Goal: Navigation & Orientation: Find specific page/section

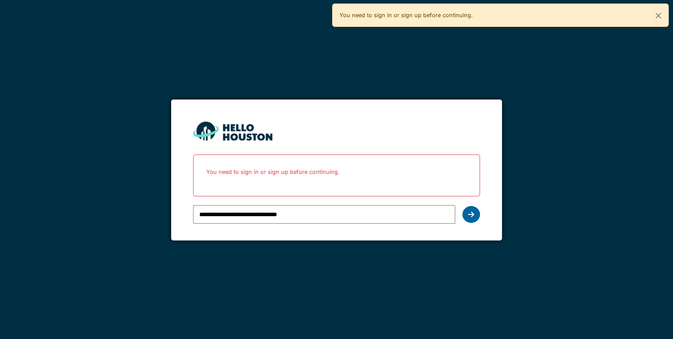
click at [472, 211] on icon at bounding box center [471, 214] width 6 height 7
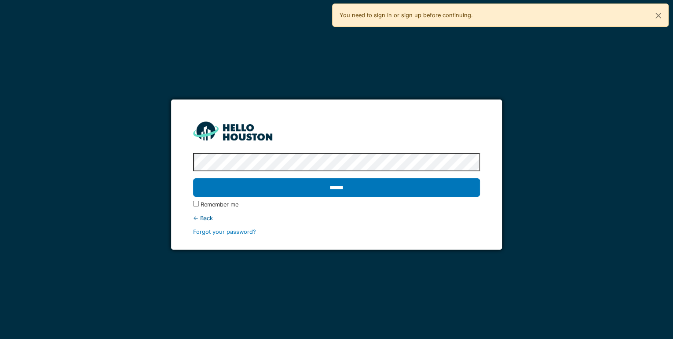
click at [407, 198] on div "******" at bounding box center [336, 188] width 287 height 26
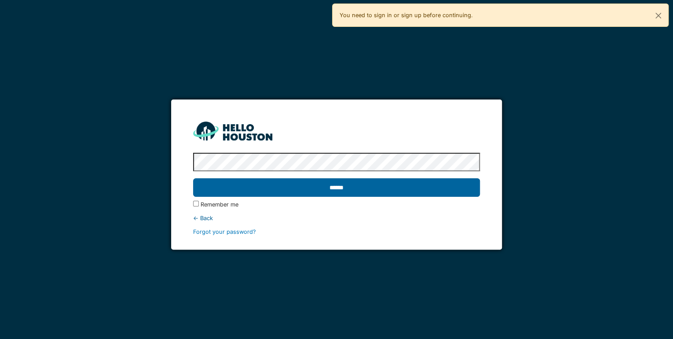
click at [388, 191] on input "******" at bounding box center [336, 187] width 287 height 18
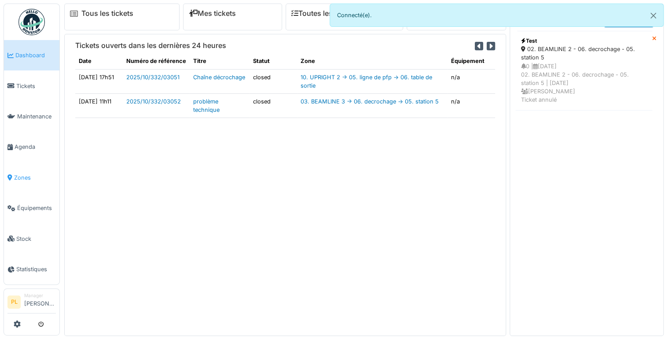
drag, startPoint x: 0, startPoint y: 0, endPoint x: 39, endPoint y: 166, distance: 170.8
click at [39, 173] on span "Zones" at bounding box center [35, 177] width 42 height 8
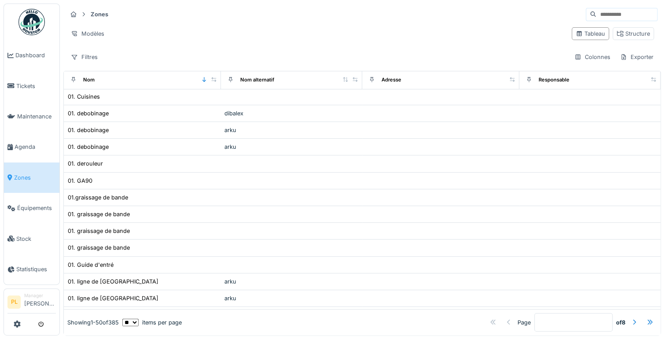
scroll to position [170, 0]
click at [33, 204] on span "Équipements" at bounding box center [36, 208] width 39 height 8
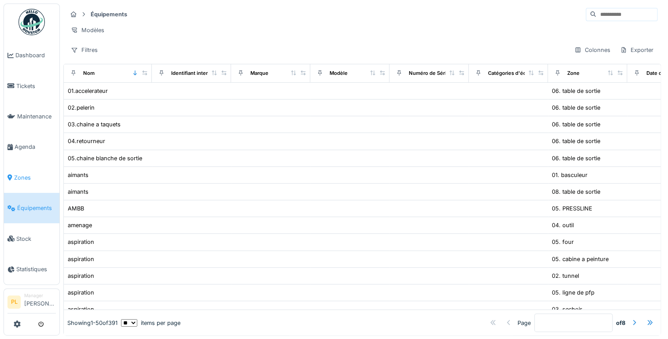
click at [30, 173] on span "Zones" at bounding box center [35, 177] width 42 height 8
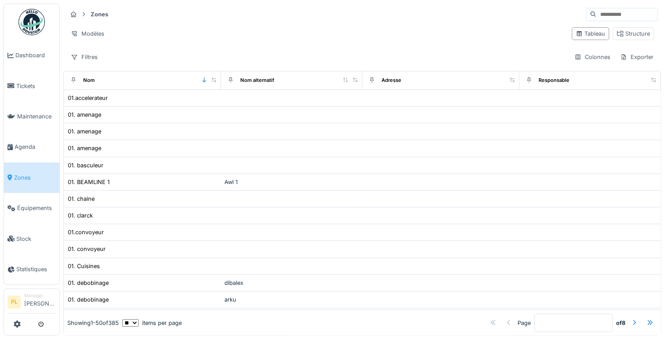
click at [98, 14] on strong "Zones" at bounding box center [99, 14] width 25 height 8
click at [43, 204] on span "Équipements" at bounding box center [36, 208] width 39 height 8
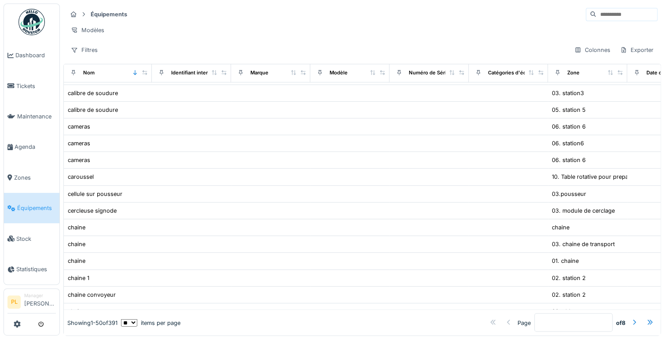
scroll to position [605, 0]
click at [26, 105] on link "Maintenance" at bounding box center [31, 116] width 55 height 30
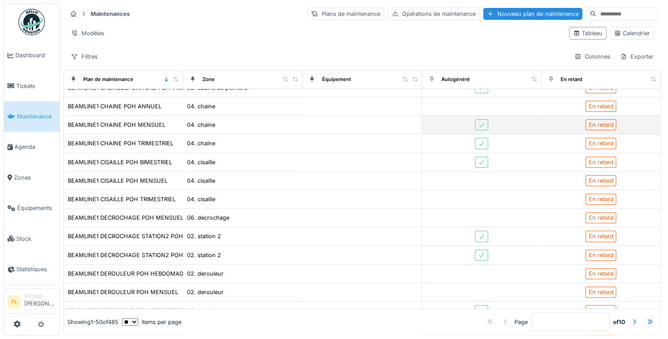
scroll to position [209, 0]
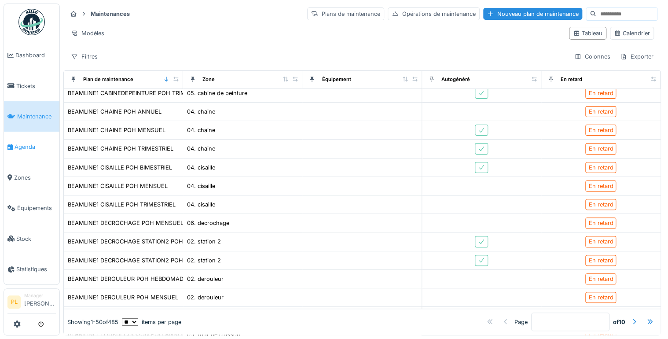
click at [29, 143] on span "Agenda" at bounding box center [35, 147] width 41 height 8
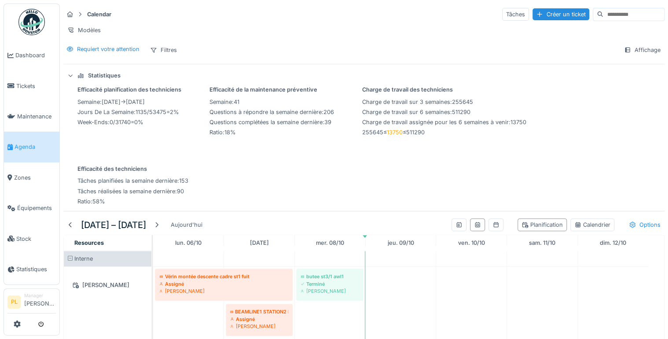
scroll to position [109, 0]
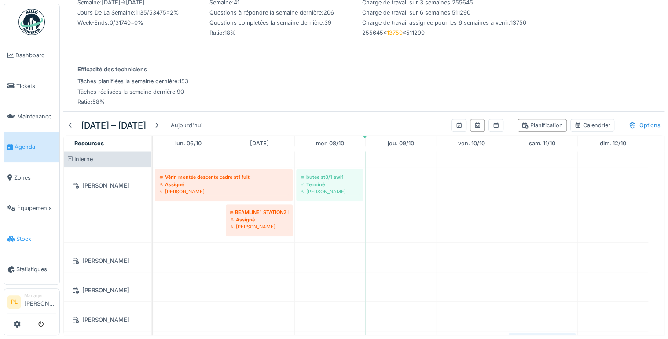
click at [28, 235] on span "Stock" at bounding box center [36, 239] width 40 height 8
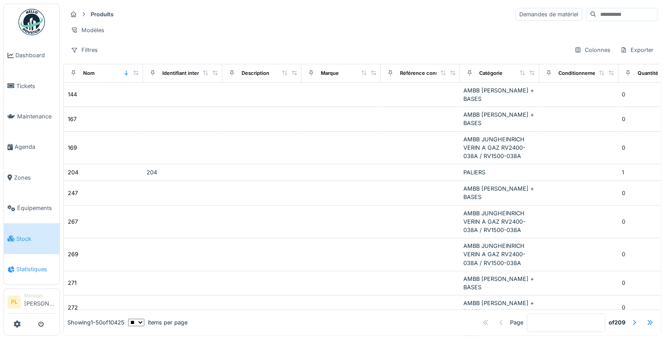
click at [29, 265] on span "Statistiques" at bounding box center [36, 269] width 40 height 8
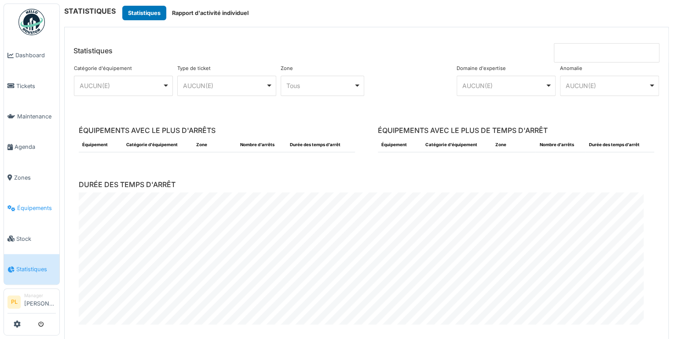
click at [26, 209] on link "Équipements" at bounding box center [31, 208] width 55 height 30
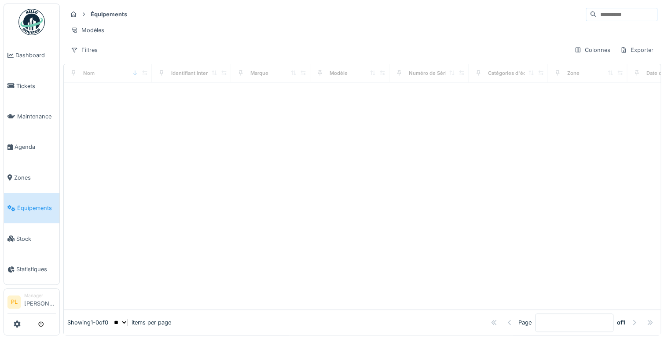
click at [86, 15] on icon at bounding box center [83, 14] width 7 height 6
click at [109, 14] on strong "Équipements" at bounding box center [109, 14] width 44 height 8
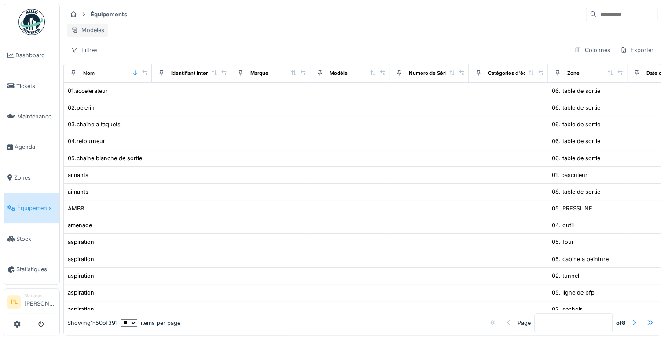
click at [84, 28] on div "Modèles" at bounding box center [87, 30] width 41 height 13
click at [25, 162] on link "Zones" at bounding box center [31, 177] width 55 height 30
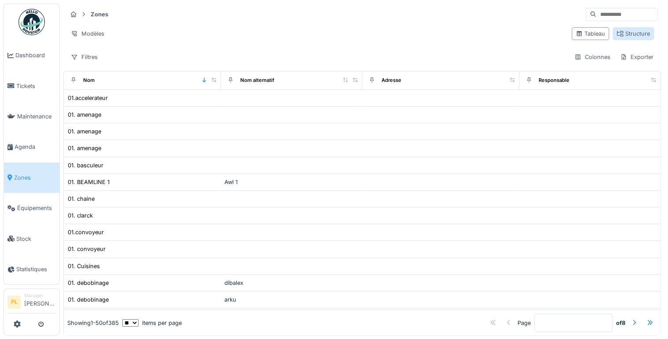
click at [637, 32] on div "Structure" at bounding box center [633, 33] width 33 height 8
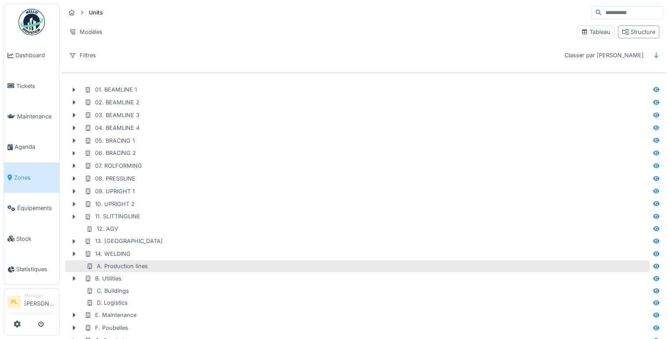
scroll to position [30, 0]
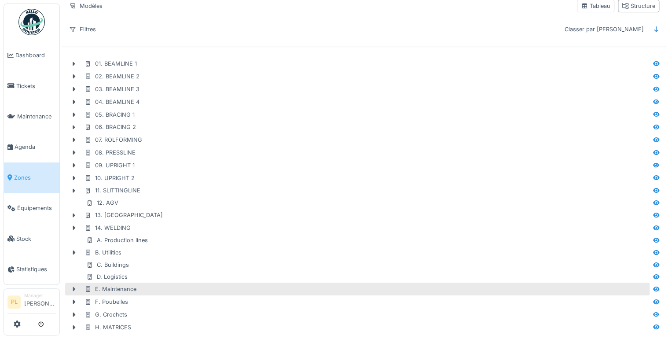
click at [72, 286] on icon at bounding box center [73, 289] width 7 height 6
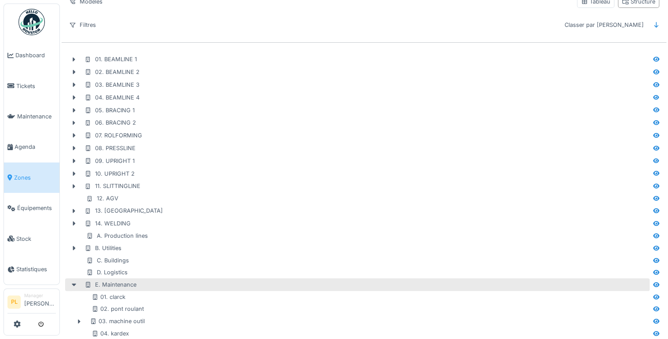
scroll to position [104, 0]
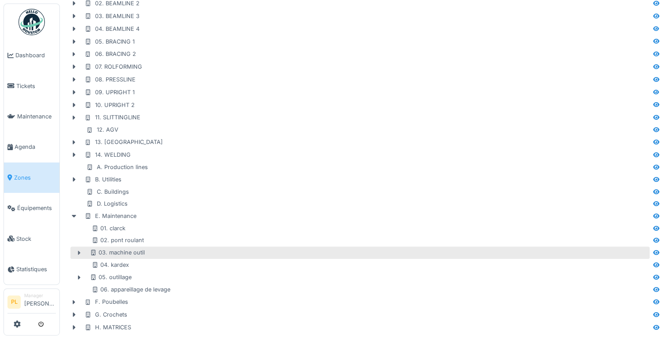
click at [79, 250] on div at bounding box center [79, 252] width 14 height 9
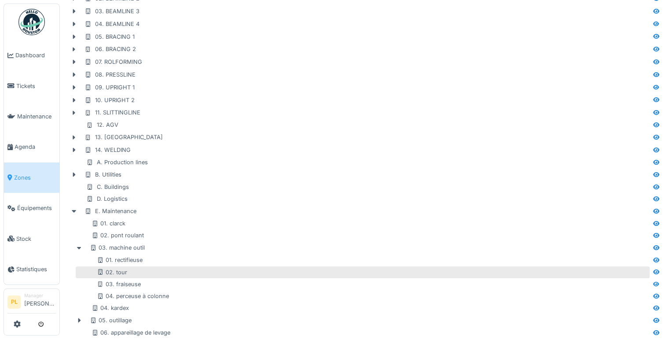
scroll to position [151, 0]
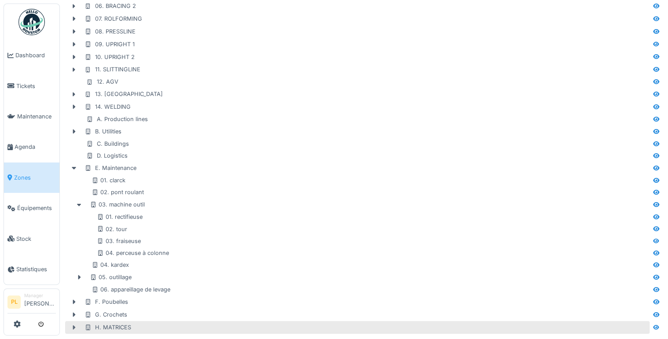
click at [74, 324] on icon at bounding box center [73, 327] width 7 height 6
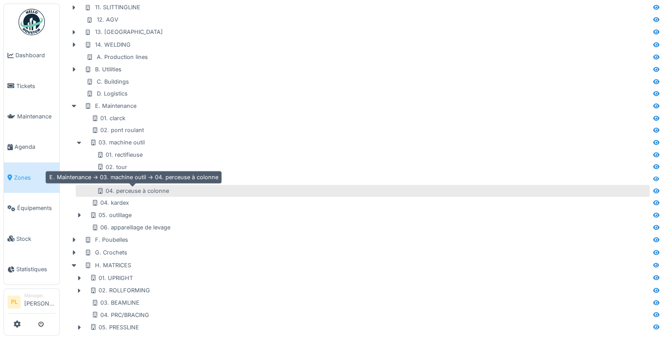
scroll to position [213, 0]
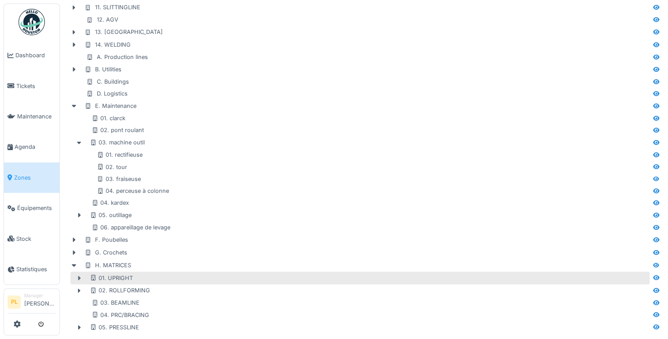
click at [76, 275] on icon at bounding box center [79, 278] width 7 height 6
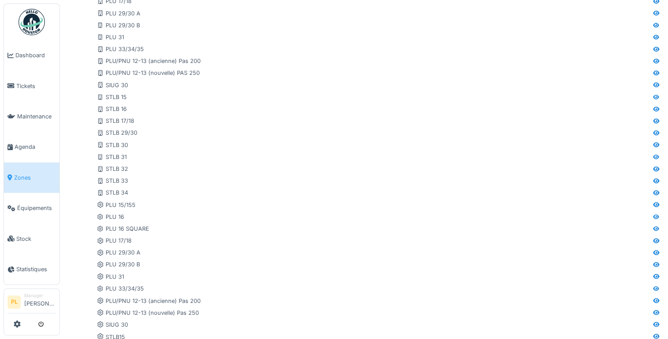
scroll to position [539, 0]
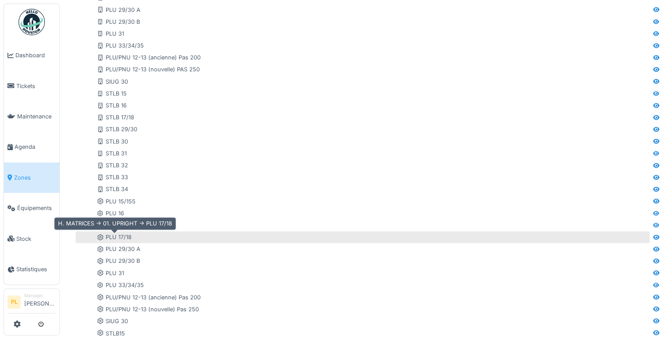
click at [118, 233] on div "PLU 17/18" at bounding box center [114, 237] width 35 height 8
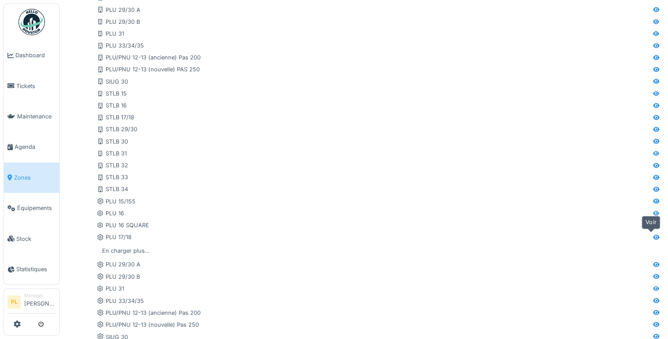
click at [653, 236] on icon at bounding box center [656, 237] width 7 height 6
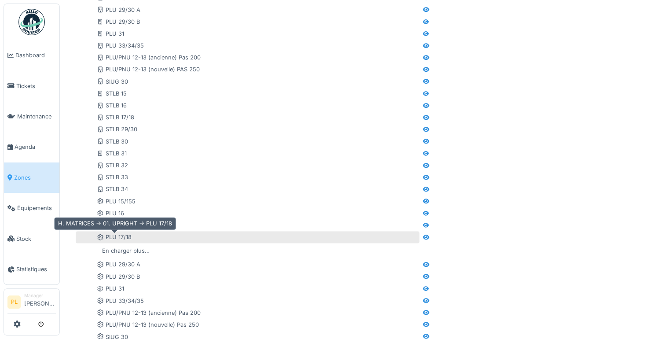
click at [99, 237] on icon at bounding box center [100, 237] width 7 height 6
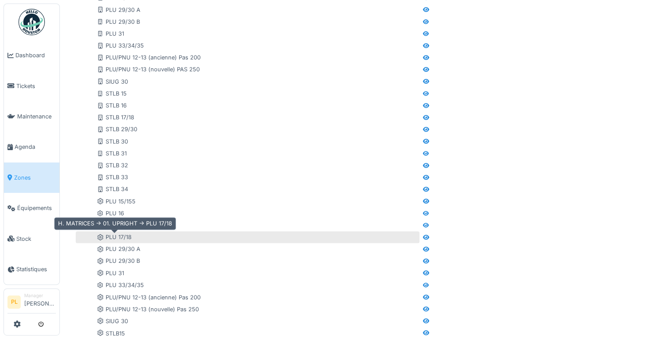
click at [99, 237] on icon at bounding box center [100, 237] width 7 height 6
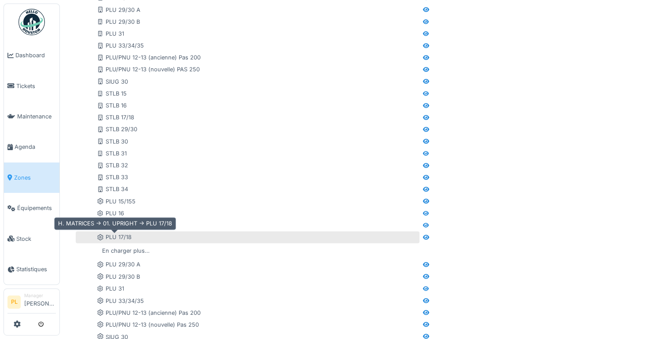
click at [117, 234] on div "PLU 17/18" at bounding box center [114, 237] width 35 height 8
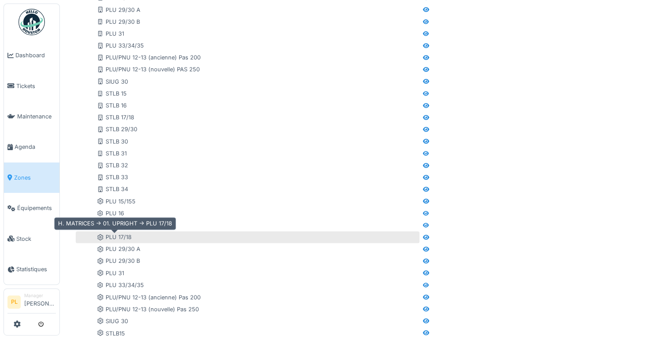
click at [117, 234] on div "PLU 17/18" at bounding box center [114, 237] width 35 height 8
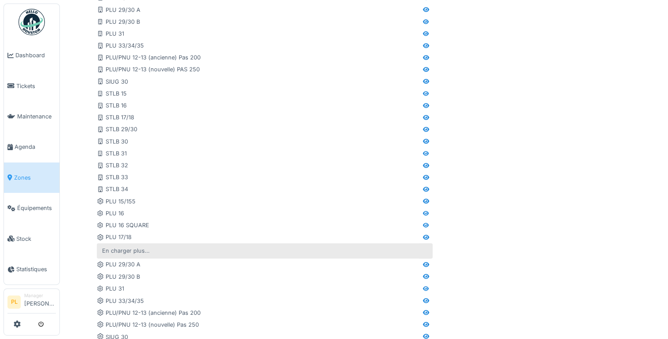
click at [127, 245] on div "En charger plus…" at bounding box center [126, 251] width 55 height 12
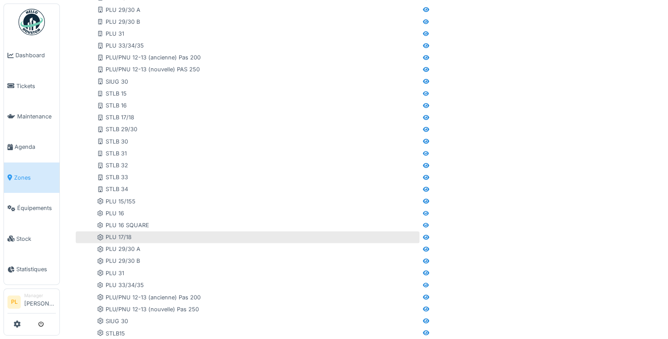
click at [197, 237] on div "PLU 17/18" at bounding box center [257, 237] width 321 height 8
click at [118, 238] on div "PLU 17/18" at bounding box center [114, 237] width 35 height 8
click at [108, 237] on div "PLU 17/18" at bounding box center [114, 237] width 35 height 8
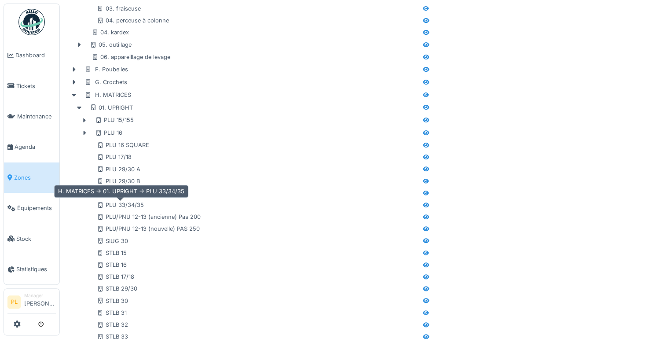
scroll to position [380, 0]
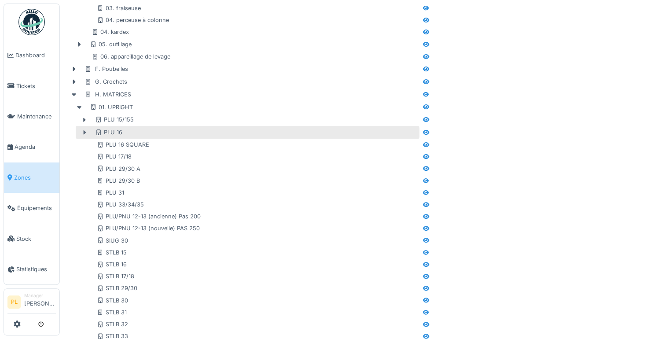
click at [84, 130] on icon at bounding box center [85, 132] width 3 height 4
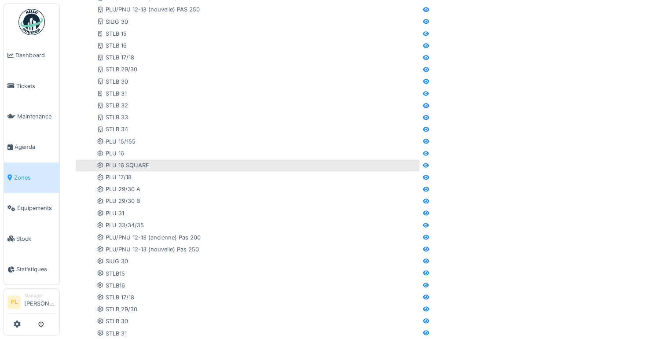
scroll to position [599, 0]
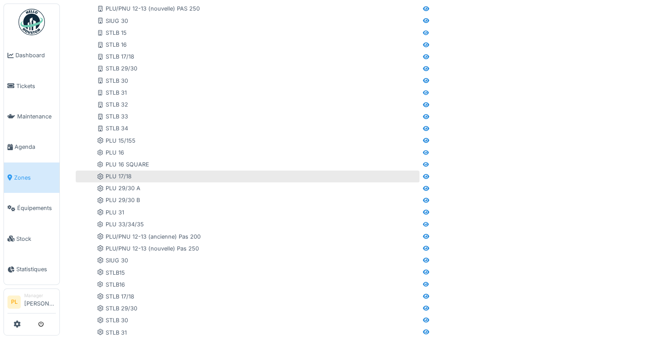
click at [113, 180] on div "PLU 17/18" at bounding box center [114, 176] width 35 height 8
click at [99, 178] on icon at bounding box center [100, 176] width 6 height 6
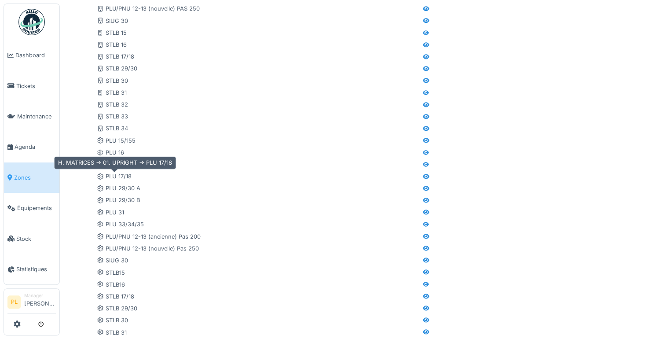
click at [419, 177] on div at bounding box center [425, 176] width 13 height 11
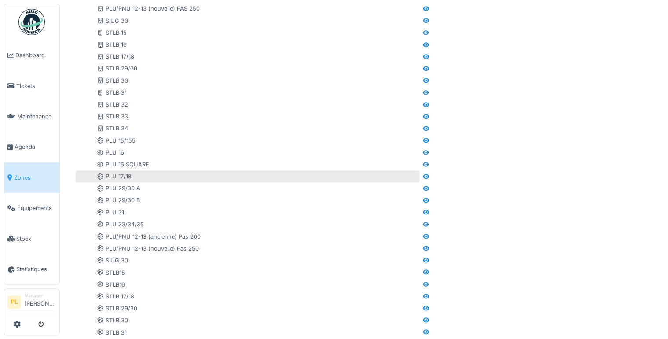
click at [120, 178] on div "PLU 17/18" at bounding box center [114, 176] width 35 height 8
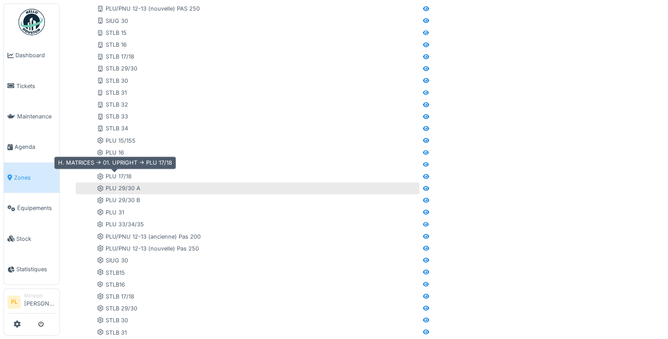
click at [113, 185] on div "PLU 29/30 A" at bounding box center [119, 188] width 44 height 8
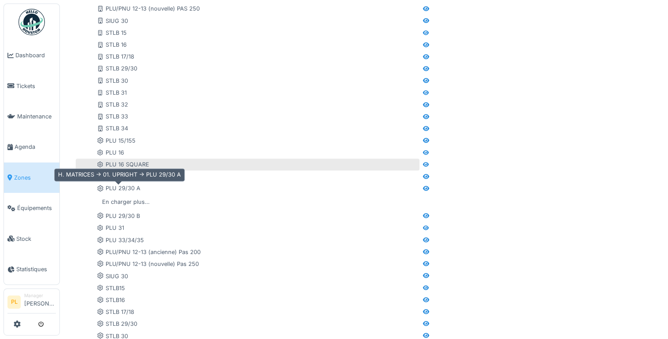
click at [205, 166] on div "PLU 16 SQUARE" at bounding box center [257, 164] width 321 height 8
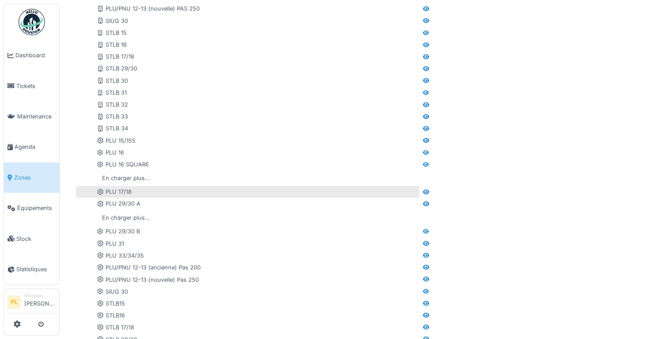
click at [141, 192] on div "PLU 17/18" at bounding box center [257, 191] width 321 height 8
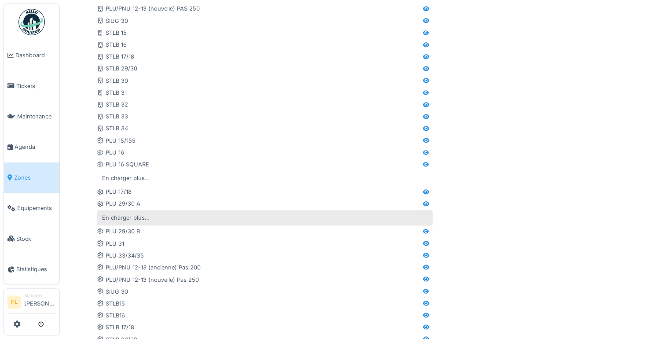
click at [106, 223] on div "En charger plus…" at bounding box center [265, 217] width 336 height 15
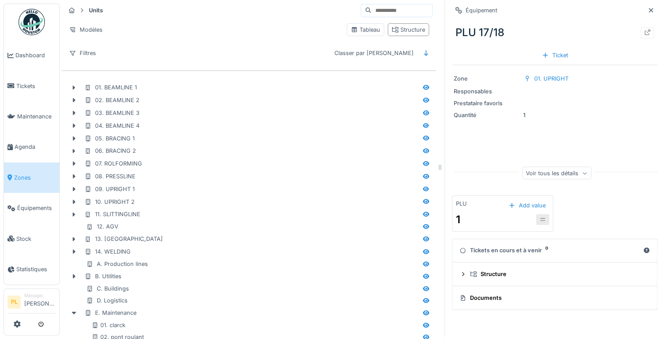
scroll to position [0, 0]
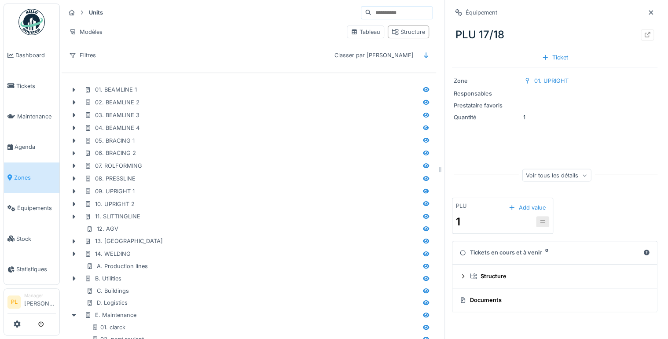
drag, startPoint x: 474, startPoint y: 301, endPoint x: 460, endPoint y: 294, distance: 15.4
click at [460, 294] on summary "Documents" at bounding box center [555, 300] width 198 height 16
click at [471, 302] on div "Documents" at bounding box center [552, 300] width 187 height 8
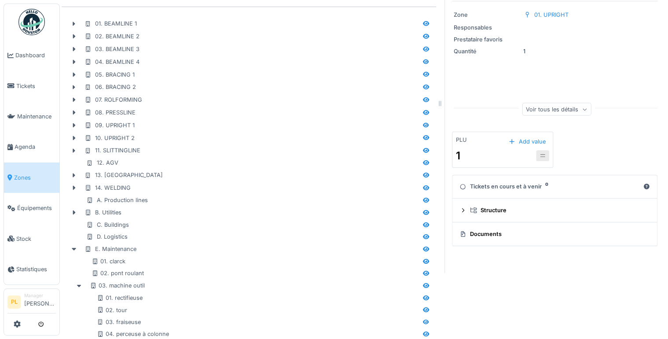
scroll to position [71, 0]
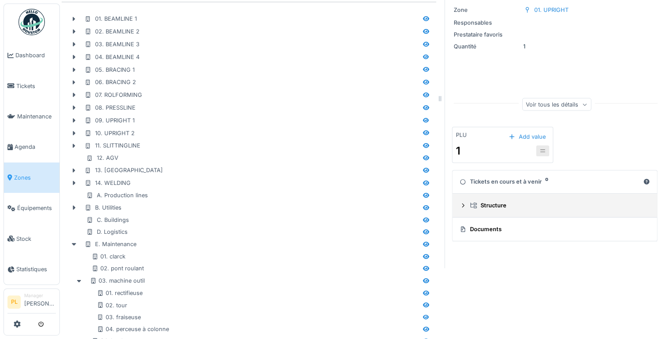
click at [462, 207] on icon at bounding box center [463, 205] width 2 height 4
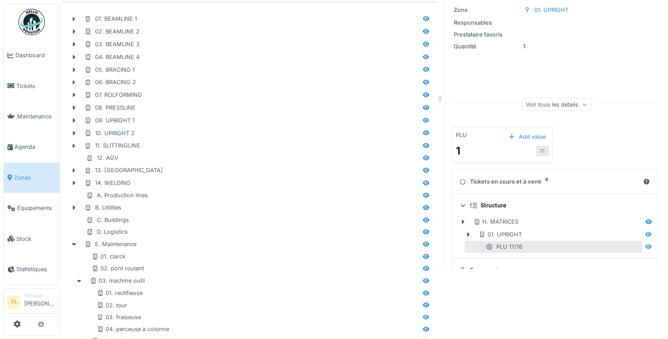
click at [465, 144] on div "1" at bounding box center [502, 151] width 93 height 16
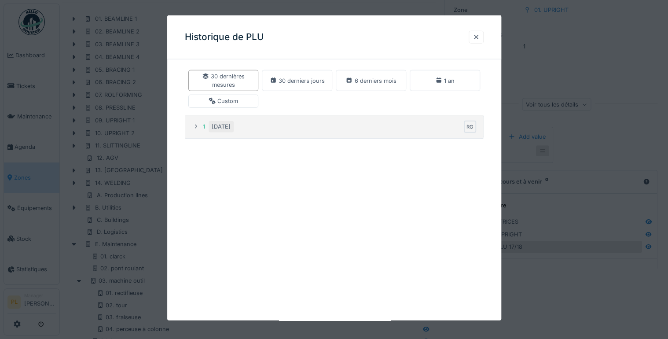
click at [191, 125] on summary "1 [DATE] RG" at bounding box center [334, 126] width 291 height 16
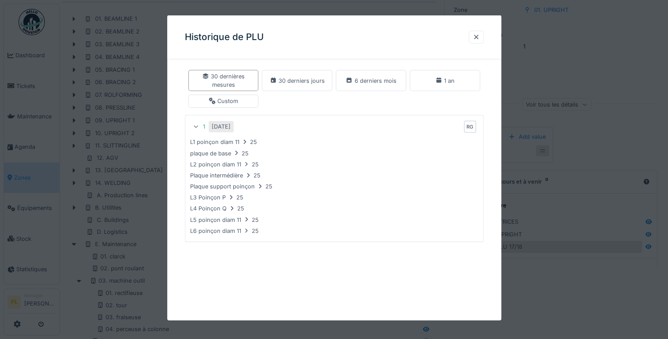
click at [268, 192] on div "L3 Poinçon P 25" at bounding box center [334, 197] width 294 height 11
click at [224, 141] on div "L1 poinçon diam 11 25" at bounding box center [223, 142] width 67 height 8
click at [241, 142] on icon at bounding box center [244, 142] width 7 height 6
